Goal: Task Accomplishment & Management: Complete application form

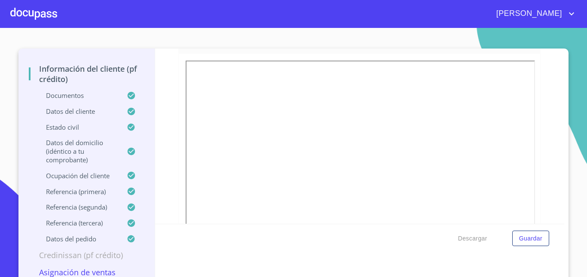
scroll to position [7, 0]
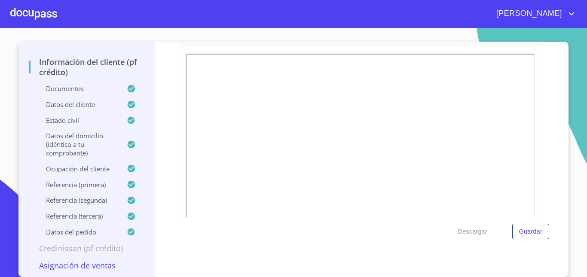
click at [88, 265] on p "Asignación de Ventas" at bounding box center [87, 265] width 116 height 10
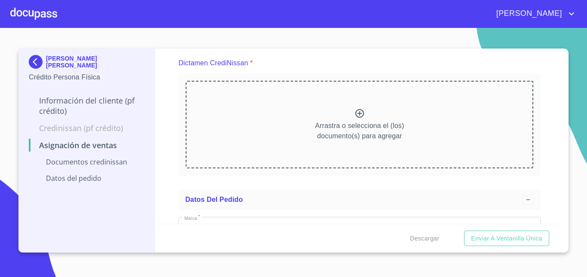
scroll to position [69, 0]
click at [355, 113] on icon at bounding box center [360, 113] width 10 height 10
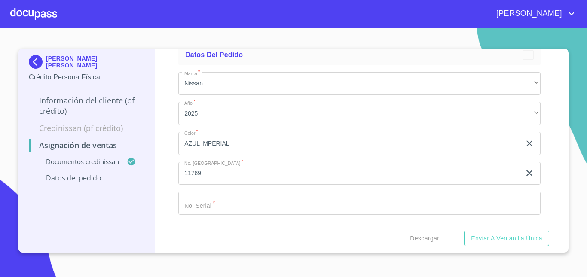
scroll to position [248, 0]
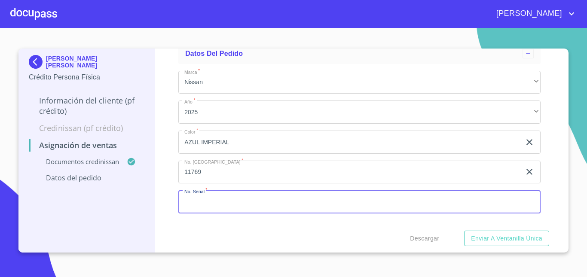
click at [198, 207] on input "Marca   *" at bounding box center [359, 201] width 362 height 23
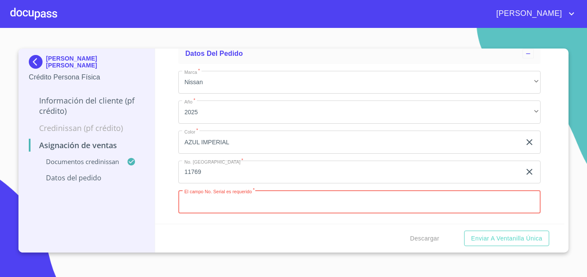
click at [233, 198] on input "Marca   *" at bounding box center [359, 201] width 362 height 23
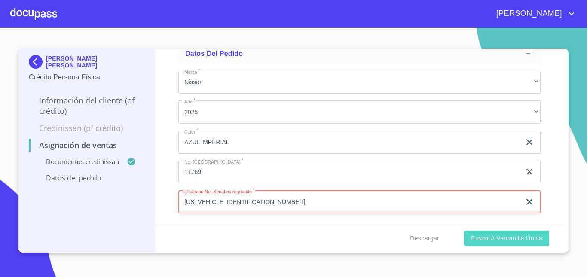
type input "[US_VEHICLE_IDENTIFICATION_NUMBER]"
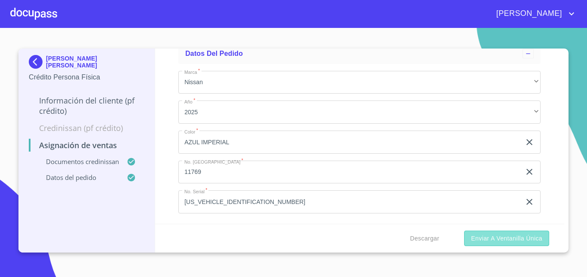
click at [503, 240] on span "Enviar a Ventanilla única" at bounding box center [506, 238] width 71 height 11
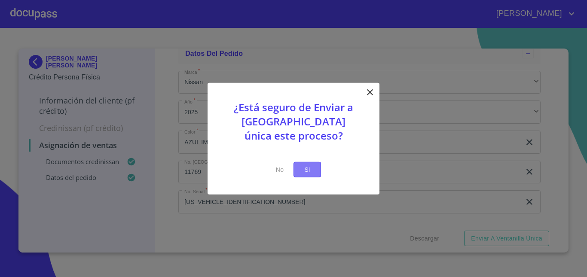
click at [313, 169] on span "Si" at bounding box center [307, 169] width 14 height 11
